Goal: Task Accomplishment & Management: Use online tool/utility

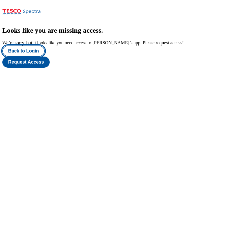
click at [30, 56] on button "Back to Login" at bounding box center [23, 50] width 42 height 11
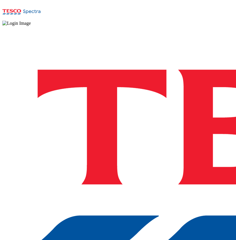
click at [159, 167] on div "Log in to the Spectra’s dashboard using Tesco’s credentials. If you don’t have …" at bounding box center [118, 170] width 232 height 289
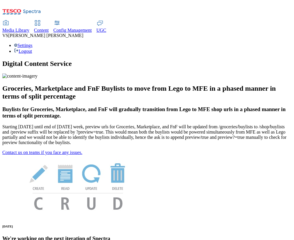
click at [107, 28] on span "UGC" at bounding box center [102, 30] width 10 height 5
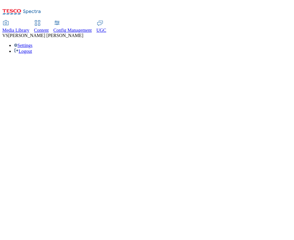
select select "All"
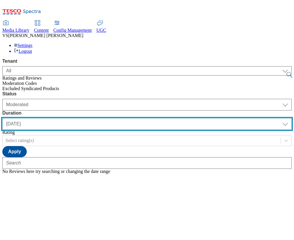
click at [185, 118] on select "yesterday last7days last30days All custom" at bounding box center [147, 124] width 290 height 12
click at [137, 118] on select "yesterday last7days last30days All custom" at bounding box center [147, 124] width 290 height 12
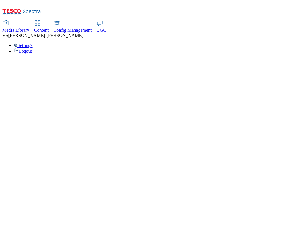
select select "All"
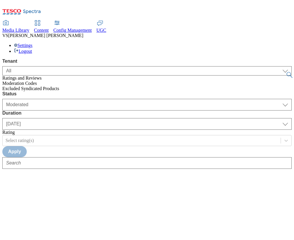
select select "All"
